Goal: Use online tool/utility: Utilize a website feature to perform a specific function

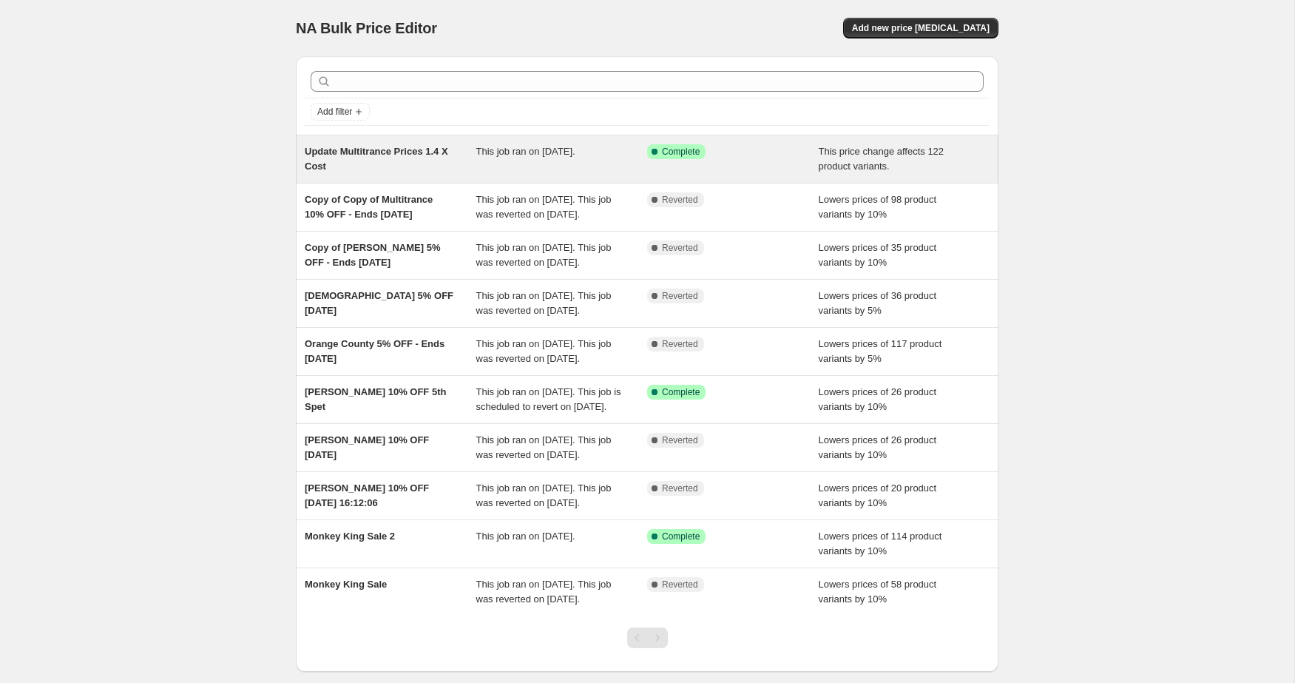
click at [406, 151] on span "Update Multitrance Prices 1.4 X Cost" at bounding box center [377, 159] width 144 height 26
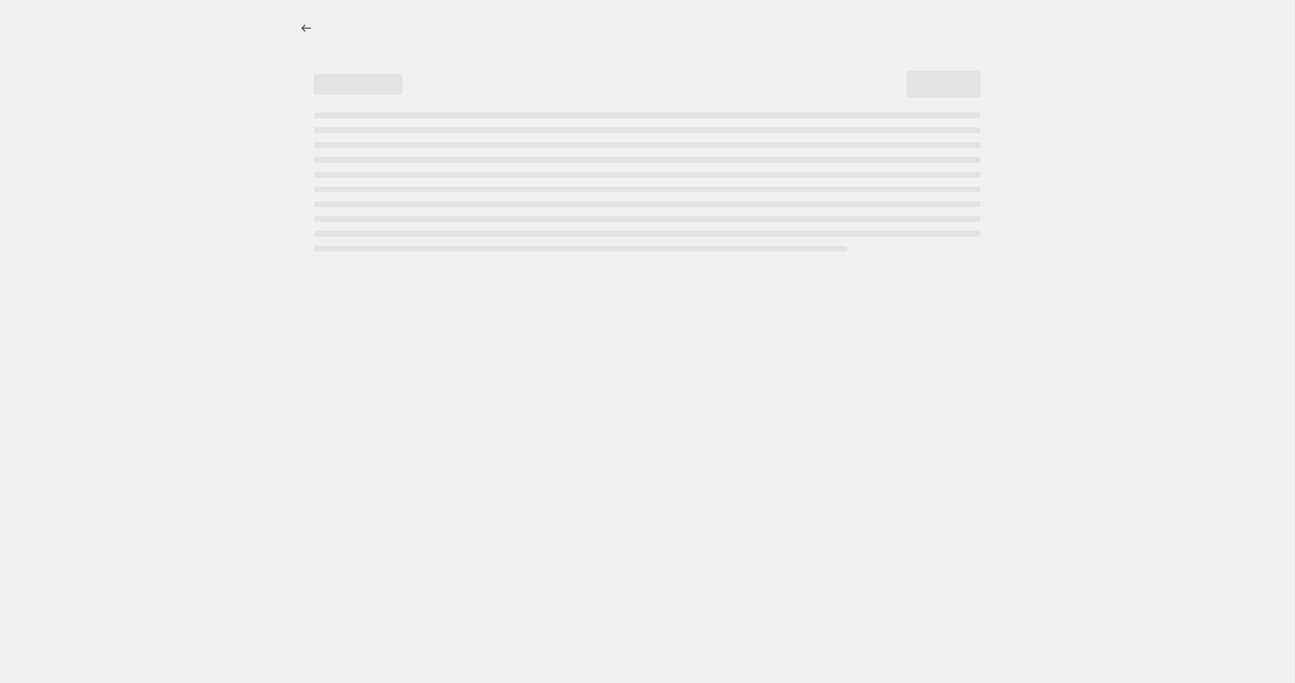
select select "pc"
select select "remove"
select select "vendor"
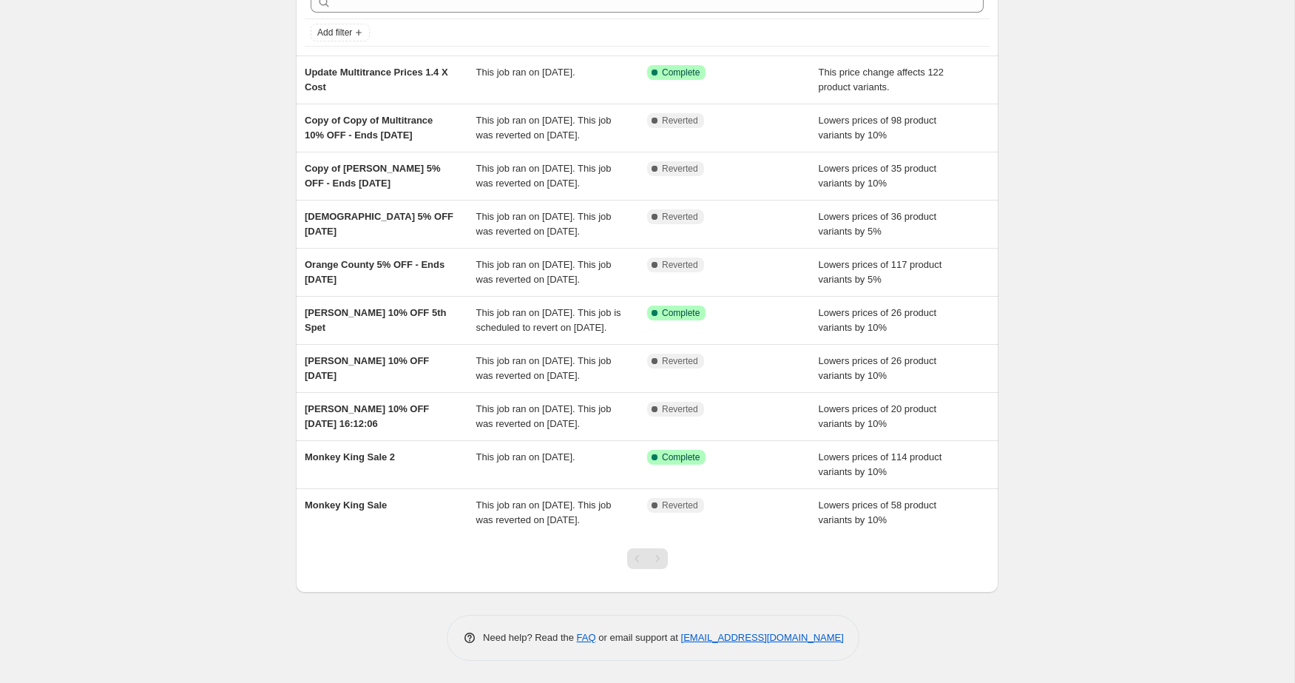
scroll to position [135, 0]
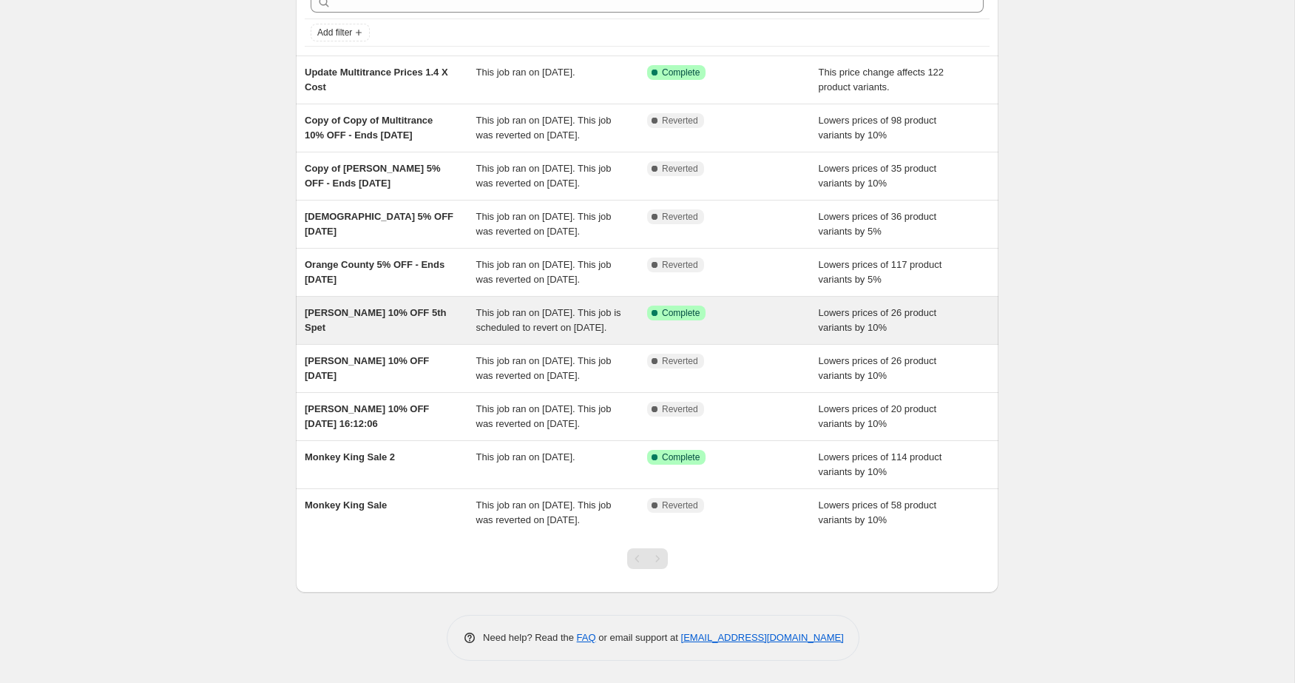
click at [365, 316] on span "[PERSON_NAME] 10% OFF 5th Spet" at bounding box center [375, 320] width 141 height 26
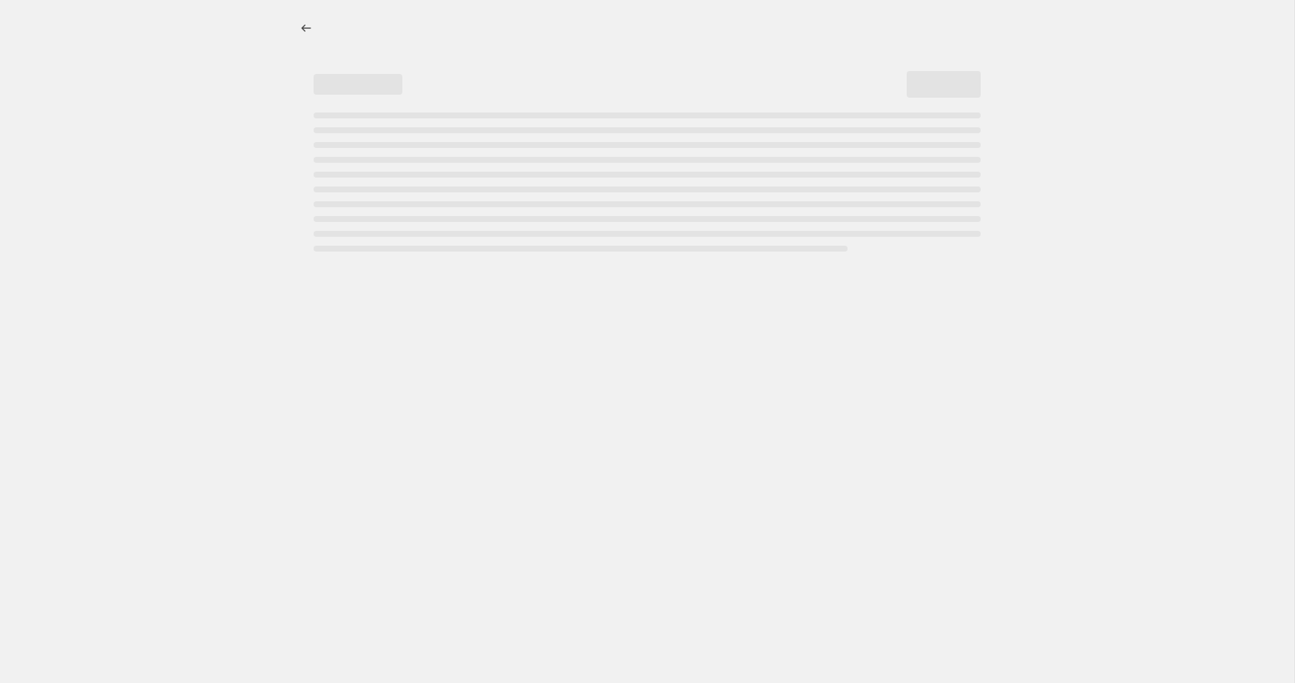
select select "percentage"
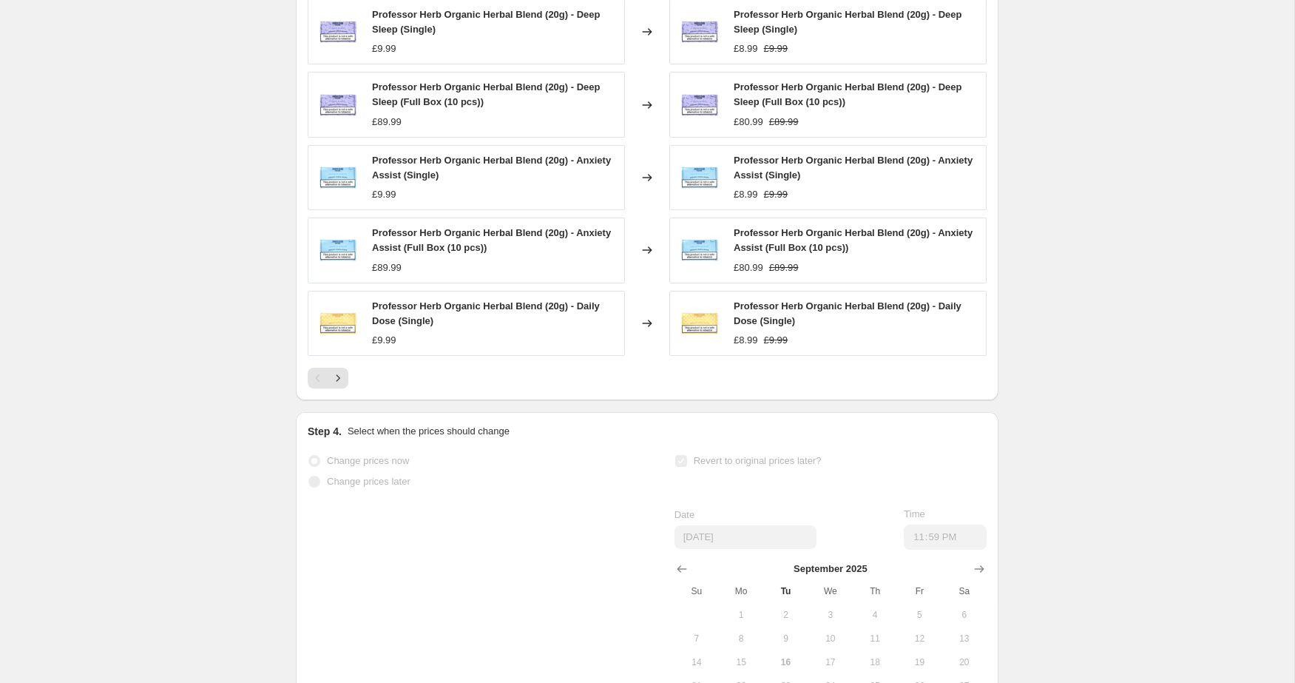
scroll to position [1170, 0]
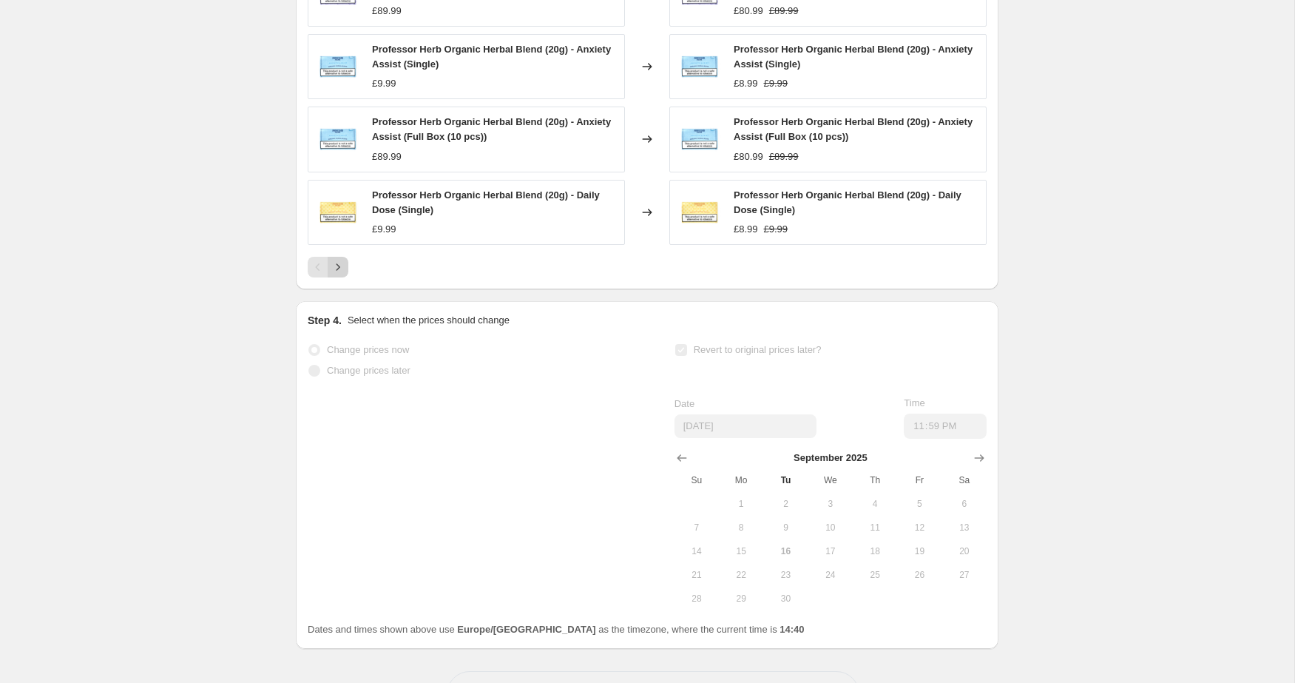
click at [341, 274] on icon "Next" at bounding box center [338, 267] width 15 height 15
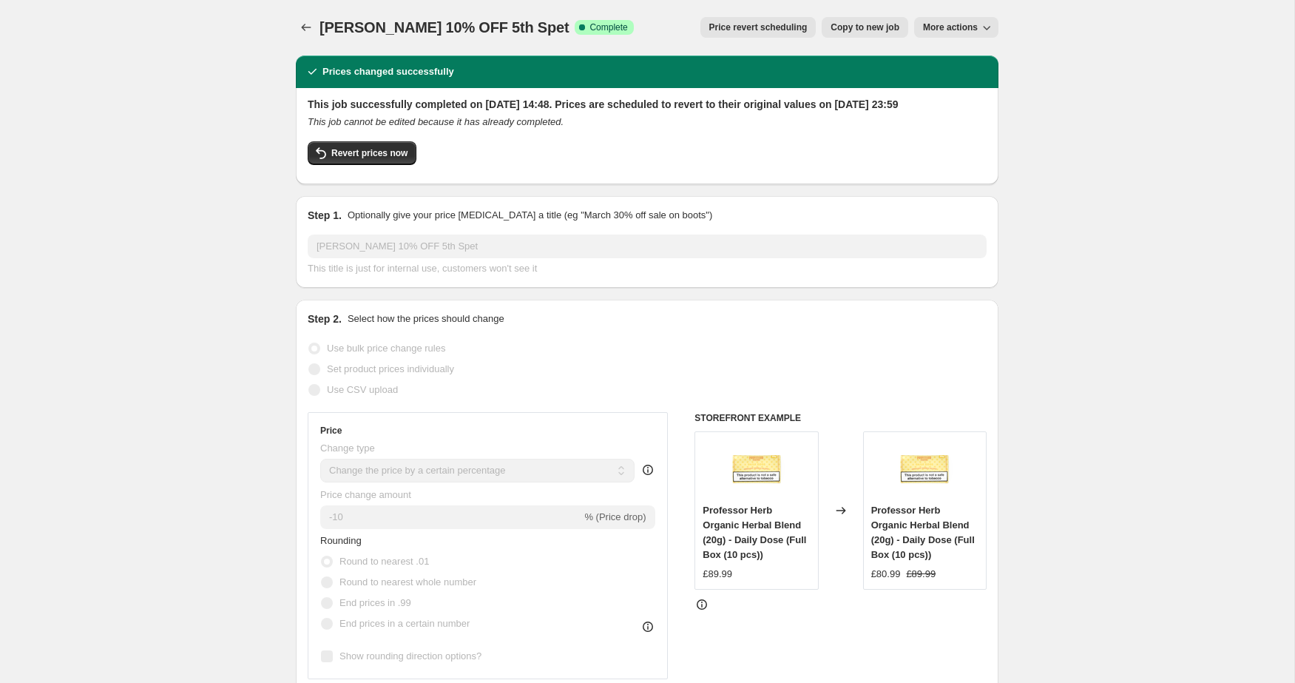
scroll to position [0, 0]
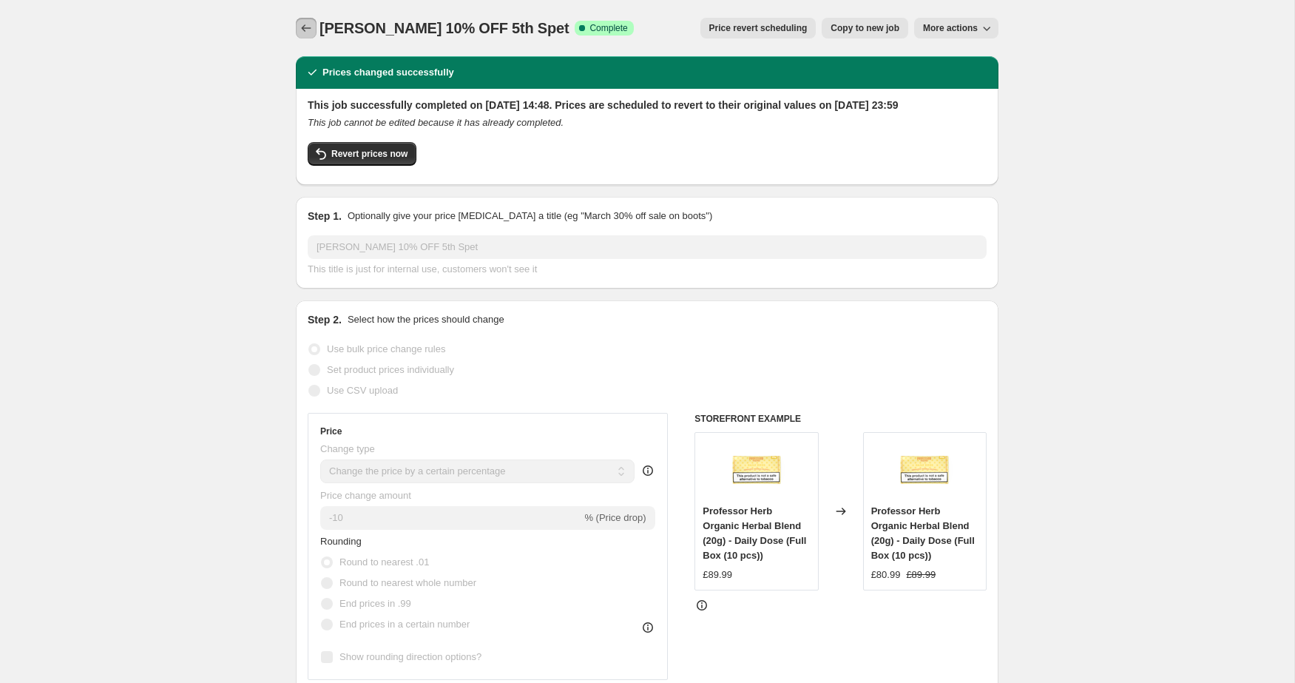
click at [304, 27] on icon "Price change jobs" at bounding box center [306, 28] width 15 height 15
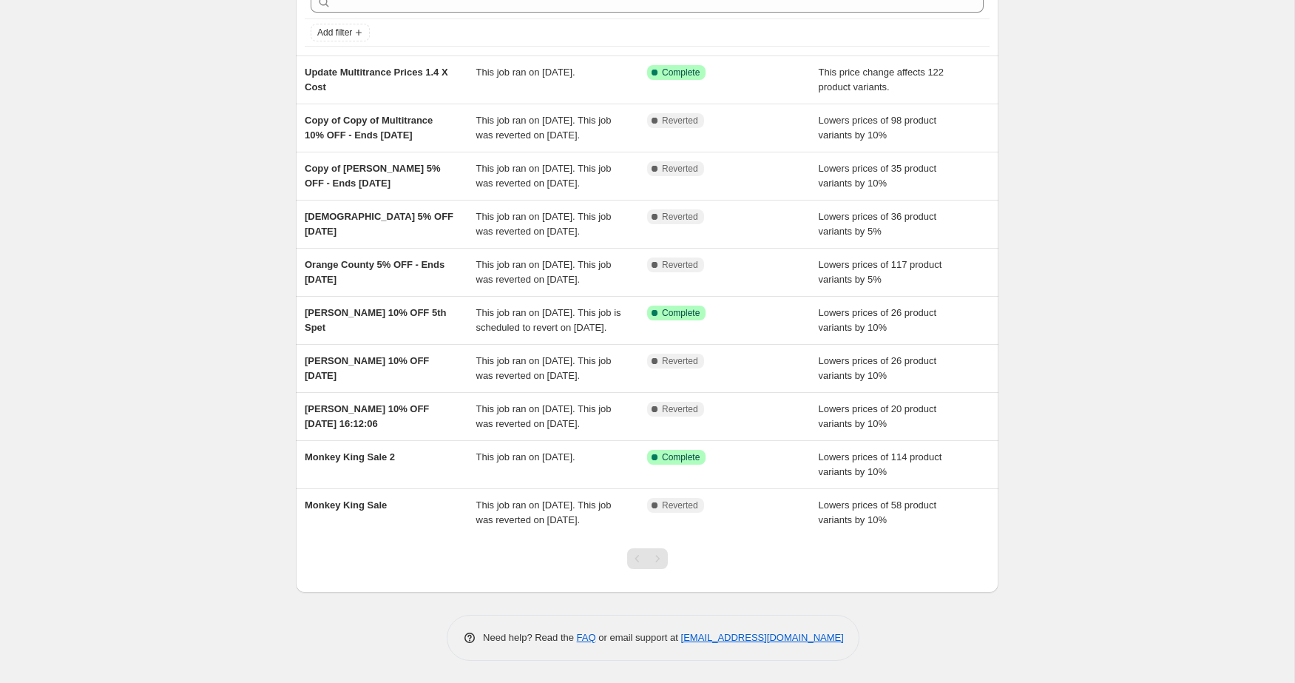
scroll to position [198, 0]
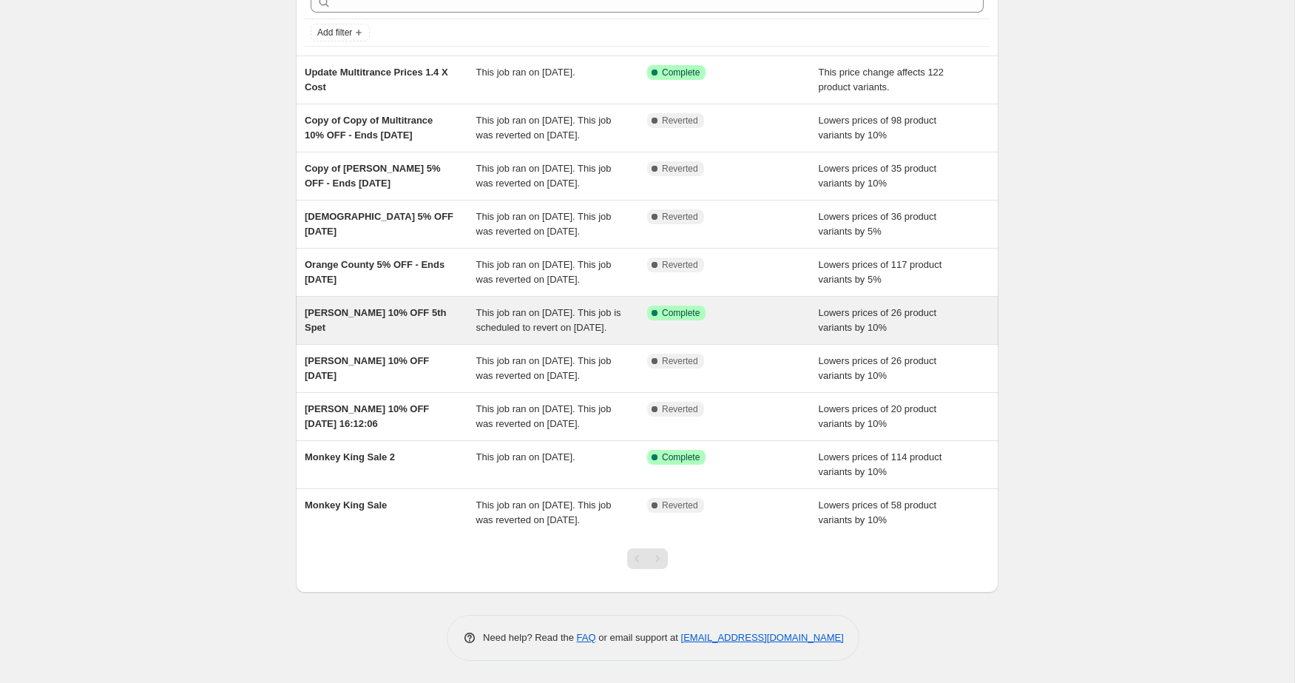
click at [416, 307] on span "[PERSON_NAME] 10% OFF 5th Spet" at bounding box center [375, 320] width 141 height 26
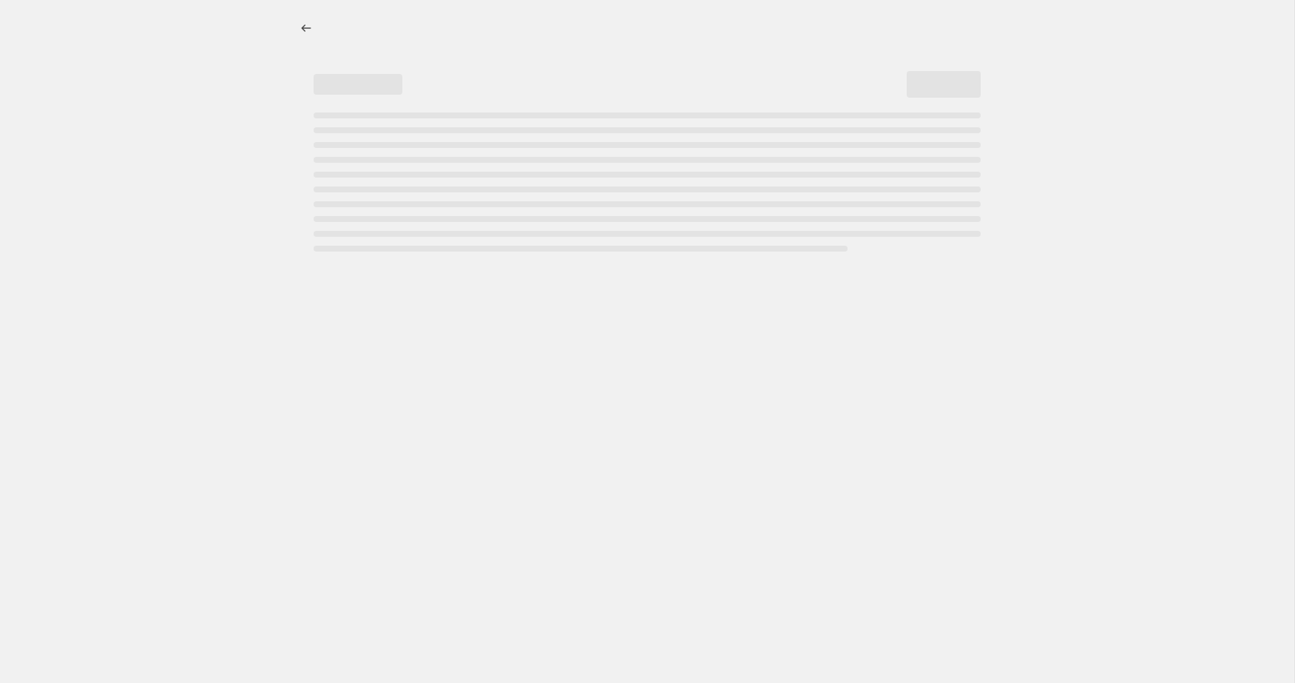
select select "percentage"
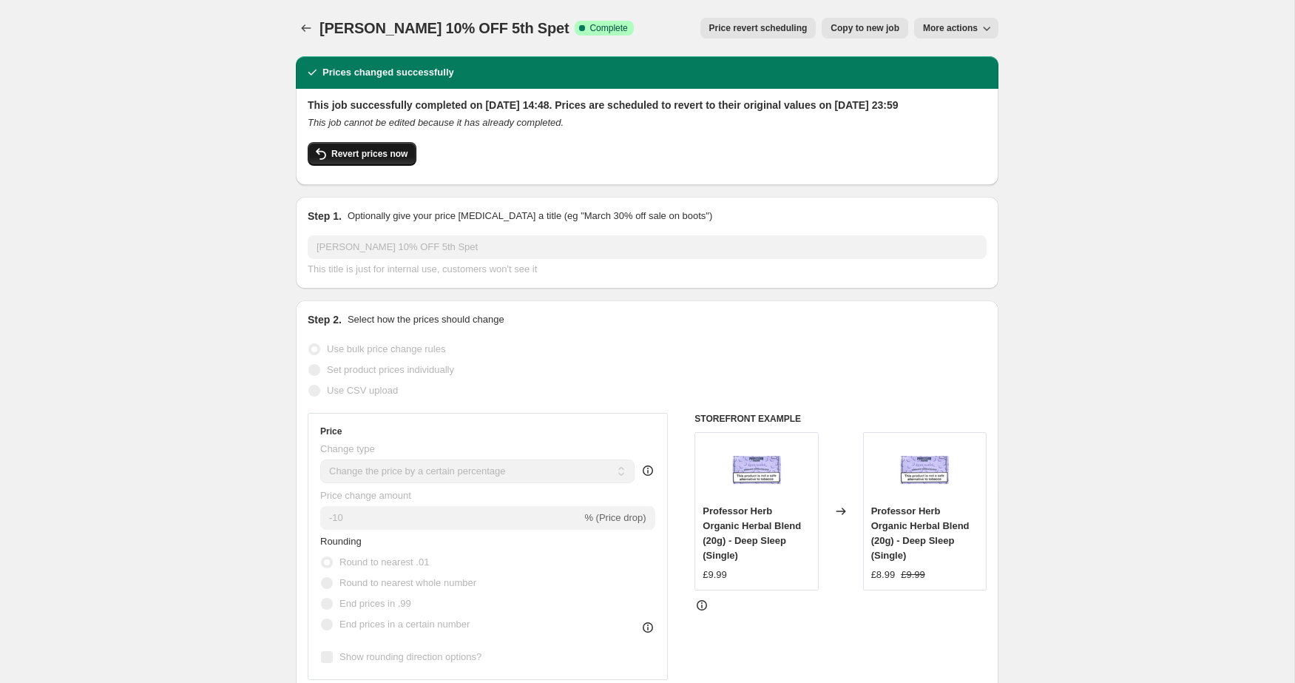
click at [357, 160] on span "Revert prices now" at bounding box center [369, 154] width 76 height 12
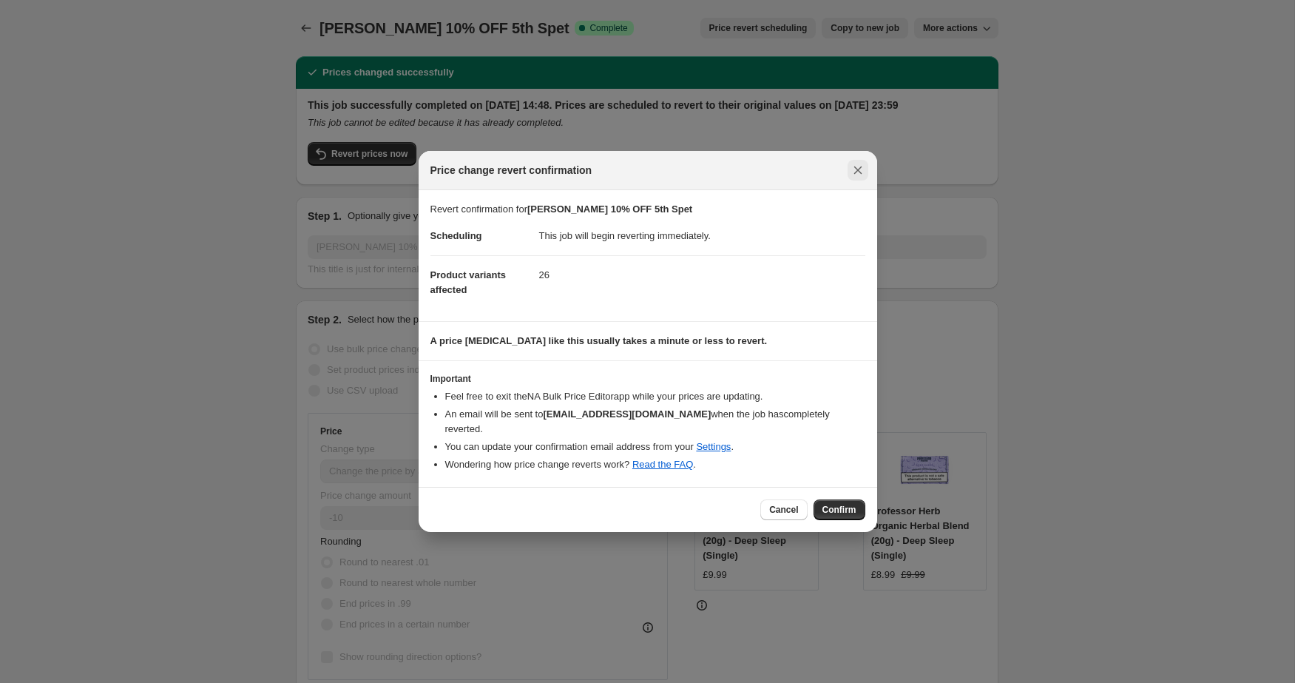
click at [857, 169] on icon "Close" at bounding box center [858, 170] width 8 height 8
checkbox input "true"
